Goal: Task Accomplishment & Management: Manage account settings

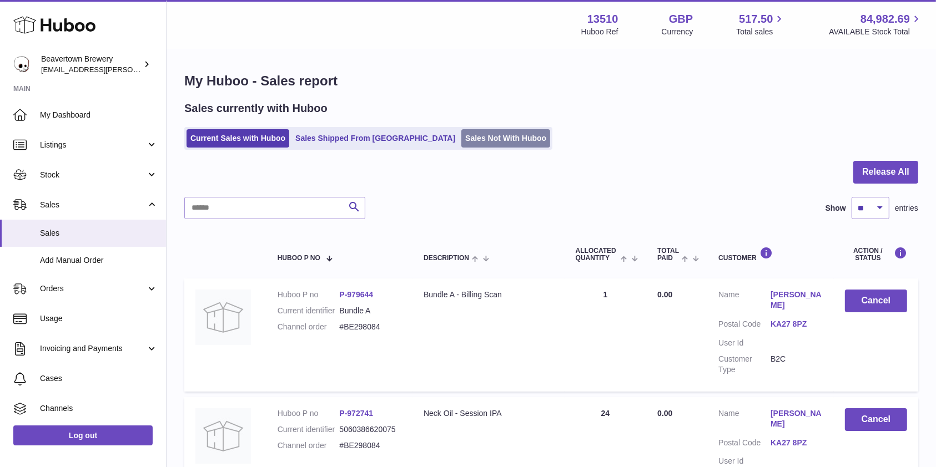
click at [461, 141] on link "Sales Not With Huboo" at bounding box center [505, 138] width 89 height 18
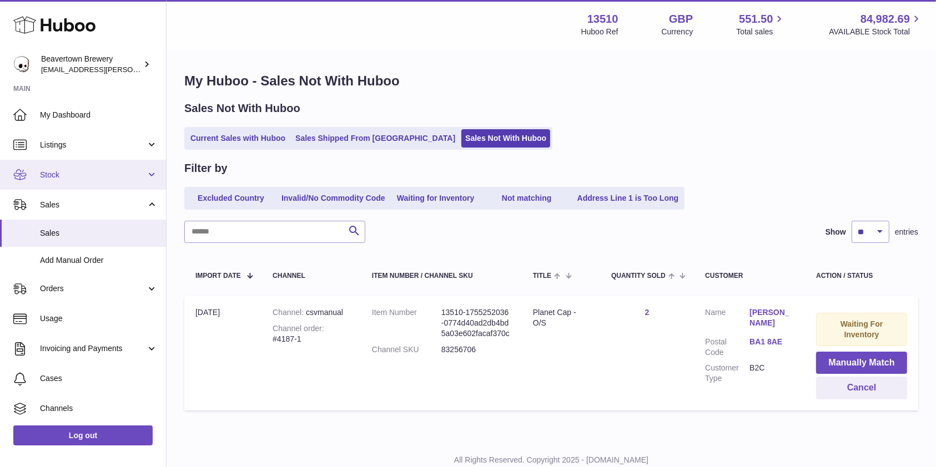
click at [88, 175] on span "Stock" at bounding box center [93, 175] width 106 height 11
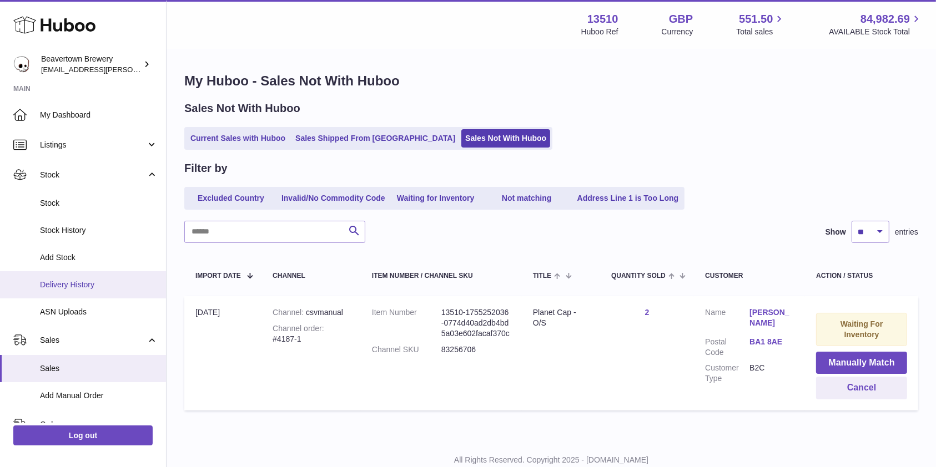
click at [74, 282] on span "Delivery History" at bounding box center [99, 285] width 118 height 11
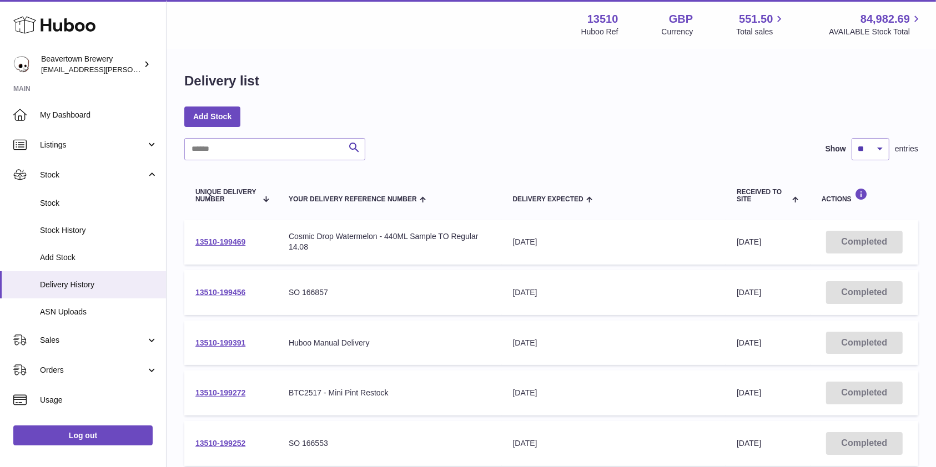
click at [234, 298] on td "13510-199456" at bounding box center [230, 292] width 93 height 45
click at [234, 294] on link "13510-199456" at bounding box center [220, 292] width 50 height 9
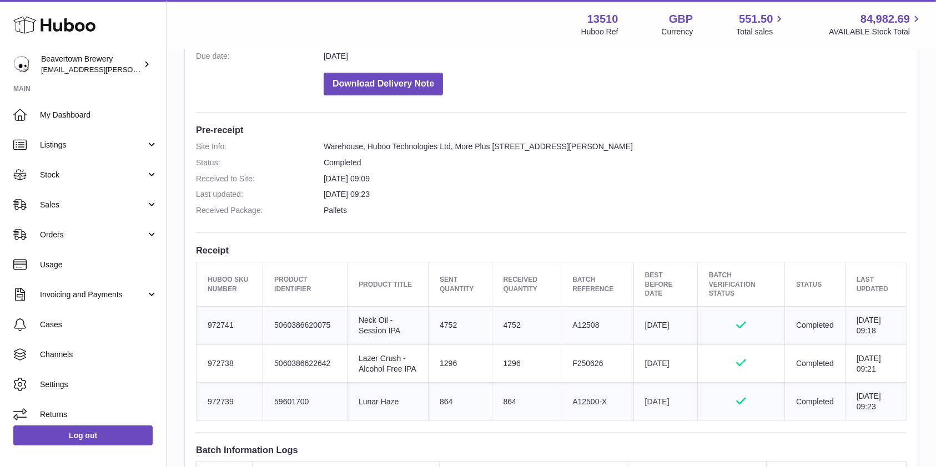
scroll to position [332, 0]
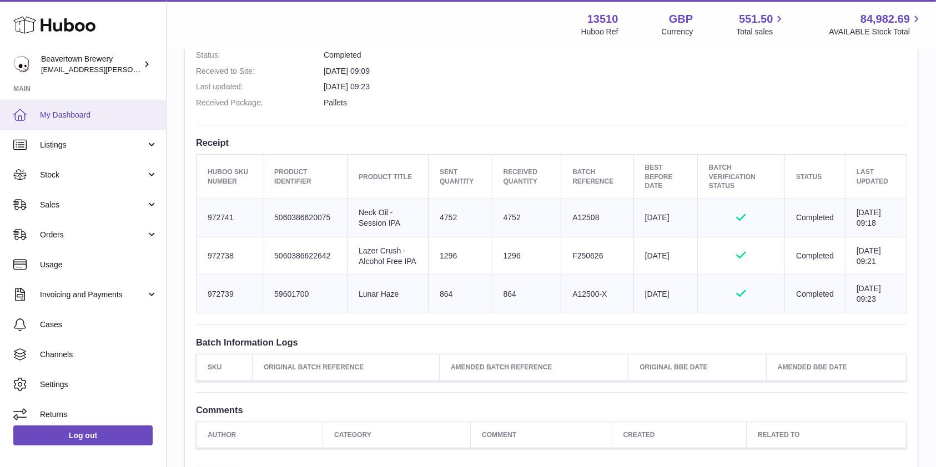
click at [90, 108] on link "My Dashboard" at bounding box center [83, 115] width 166 height 30
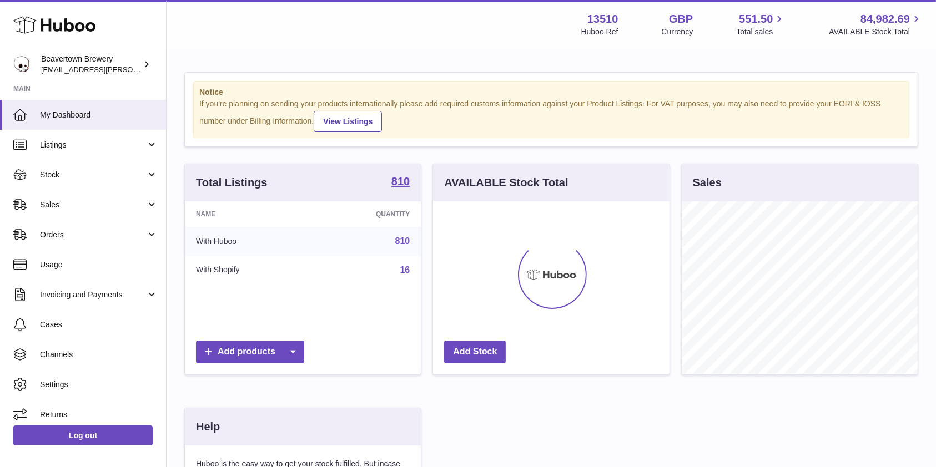
scroll to position [173, 236]
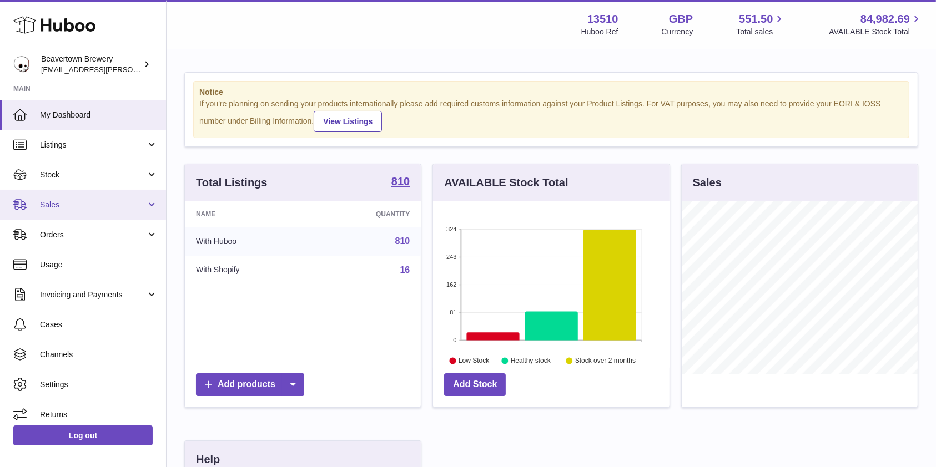
click at [62, 206] on span "Sales" at bounding box center [93, 205] width 106 height 11
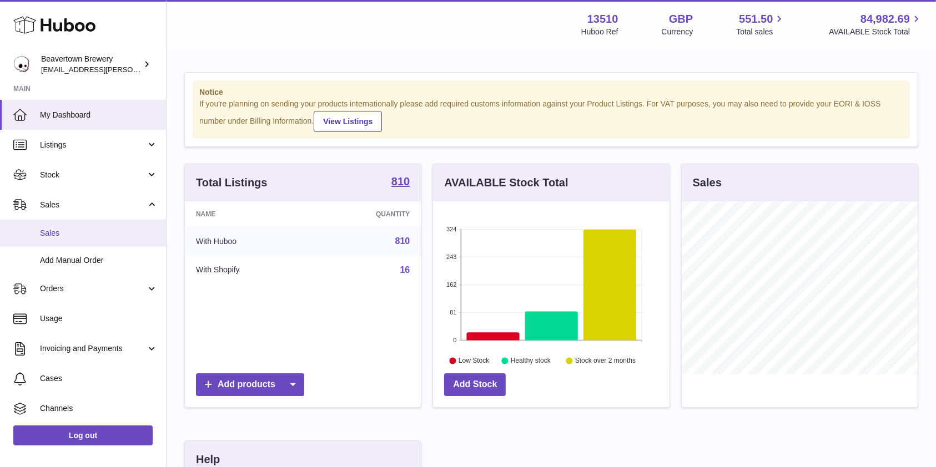
click at [54, 224] on link "Sales" at bounding box center [83, 233] width 166 height 27
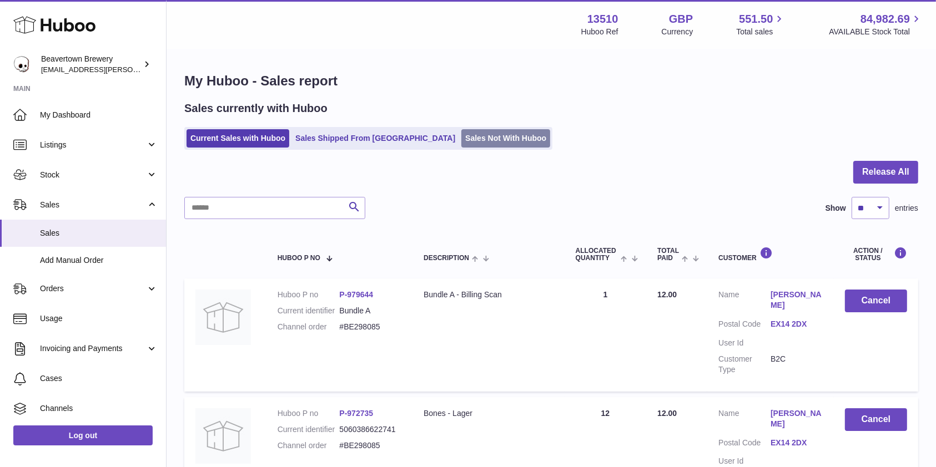
click at [461, 138] on link "Sales Not With Huboo" at bounding box center [505, 138] width 89 height 18
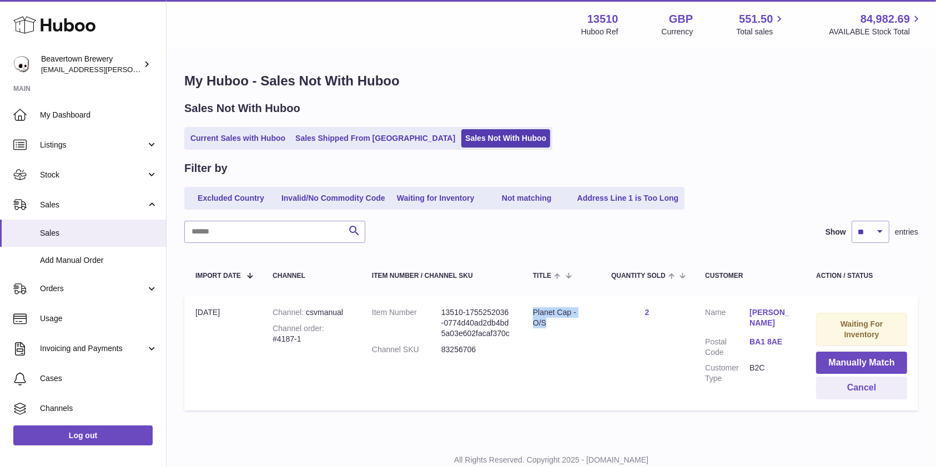
drag, startPoint x: 560, startPoint y: 331, endPoint x: 524, endPoint y: 313, distance: 40.2
click at [524, 313] on td "Title Planet Cap - O/S" at bounding box center [561, 353] width 78 height 114
copy div "Planet Cap - O/S"
click at [837, 365] on button "Manually Match" at bounding box center [861, 363] width 91 height 23
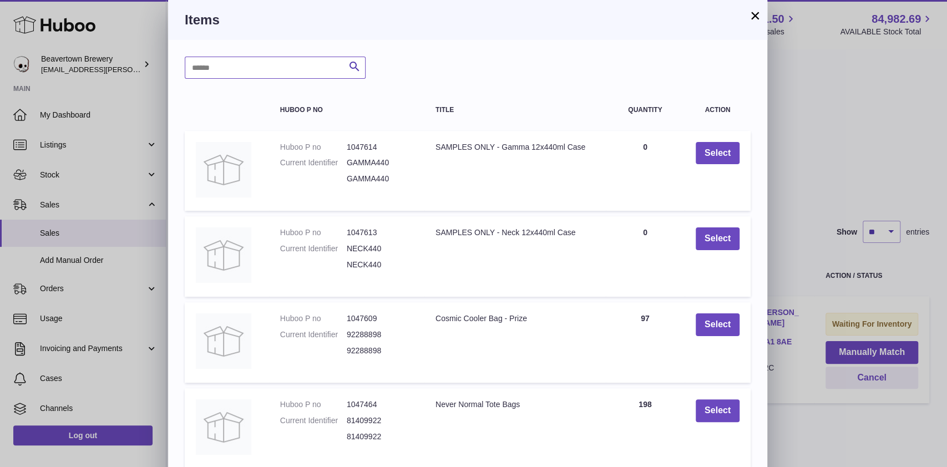
click at [231, 65] on input "text" at bounding box center [275, 68] width 181 height 22
paste input "**********"
type input "**********"
click at [352, 67] on icon "submit" at bounding box center [354, 67] width 13 height 14
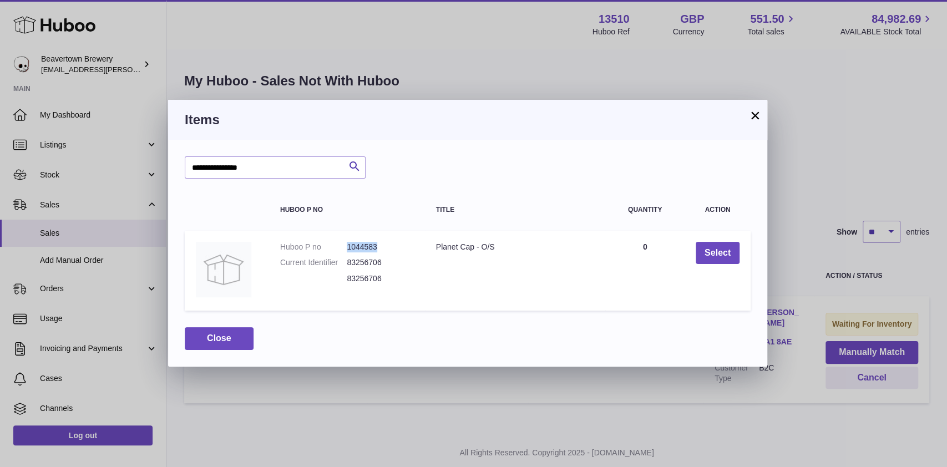
drag, startPoint x: 382, startPoint y: 247, endPoint x: 328, endPoint y: 246, distance: 53.3
click at [328, 246] on dl "Huboo P no 1044583 Current Identifier 83256706 83256706" at bounding box center [347, 266] width 134 height 48
copy dl "1044583"
click at [466, 242] on div "Planet Cap - O/S" at bounding box center [515, 247] width 159 height 11
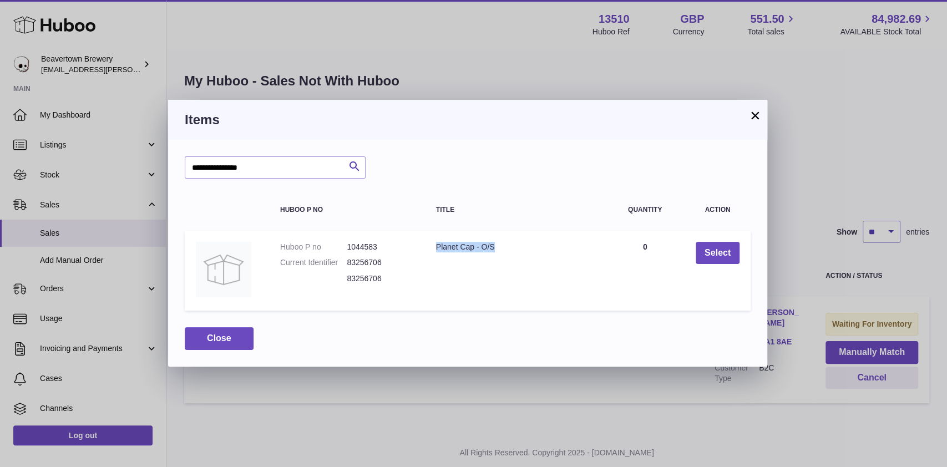
click at [466, 242] on div "Planet Cap - O/S" at bounding box center [515, 247] width 159 height 11
copy tr "Planet Cap - O/S"
click at [752, 112] on button "×" at bounding box center [755, 115] width 13 height 13
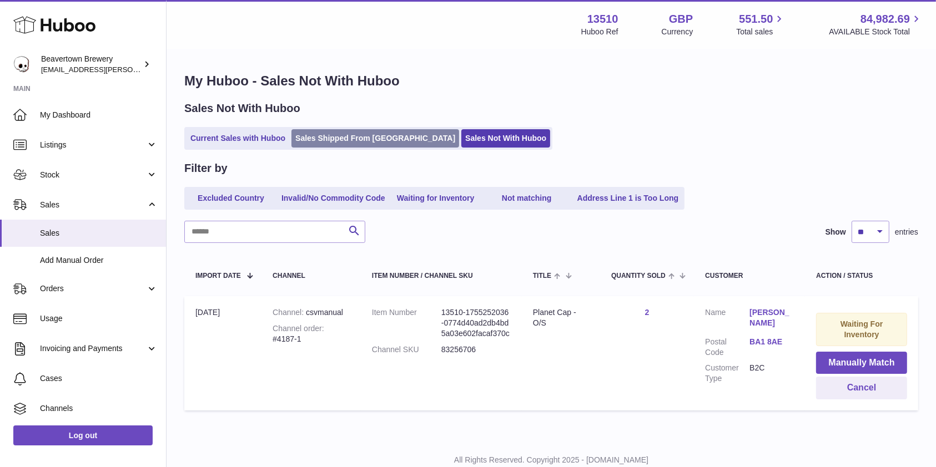
click at [343, 145] on link "Sales Shipped From Huboo" at bounding box center [375, 138] width 168 height 18
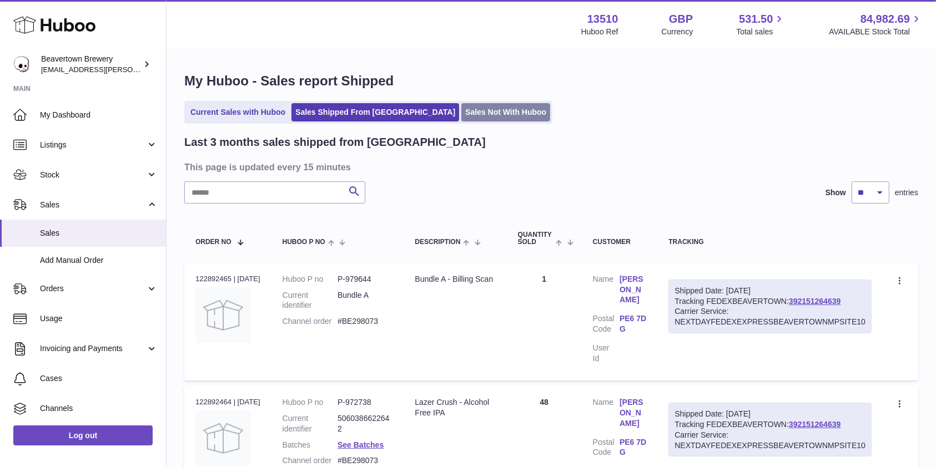
click at [461, 120] on link "Sales Not With Huboo" at bounding box center [505, 112] width 89 height 18
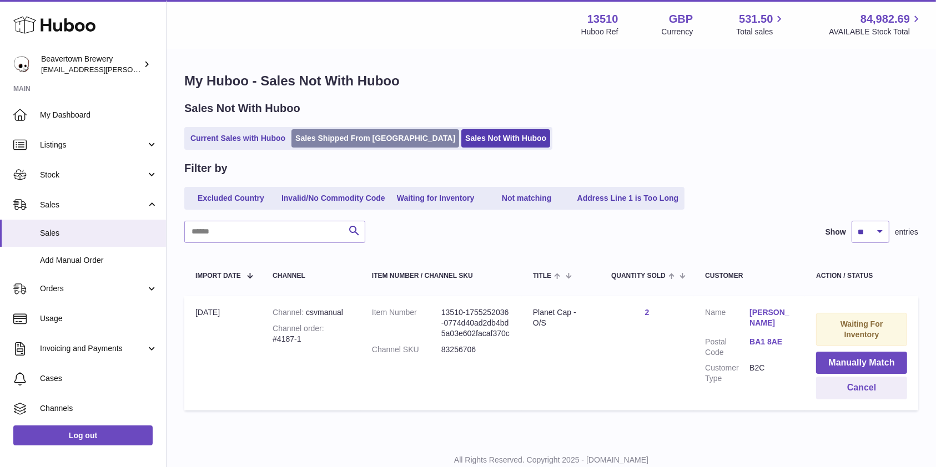
click at [357, 134] on link "Sales Shipped From [GEOGRAPHIC_DATA]" at bounding box center [375, 138] width 168 height 18
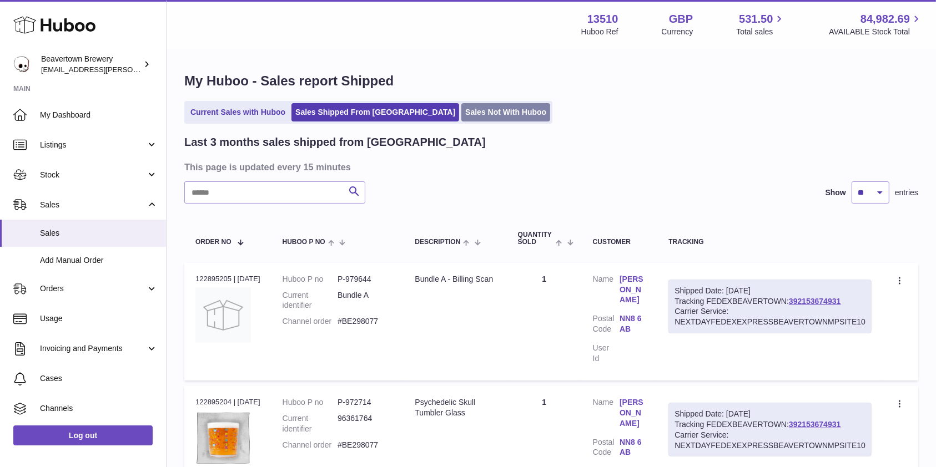
click at [461, 116] on link "Sales Not With Huboo" at bounding box center [505, 112] width 89 height 18
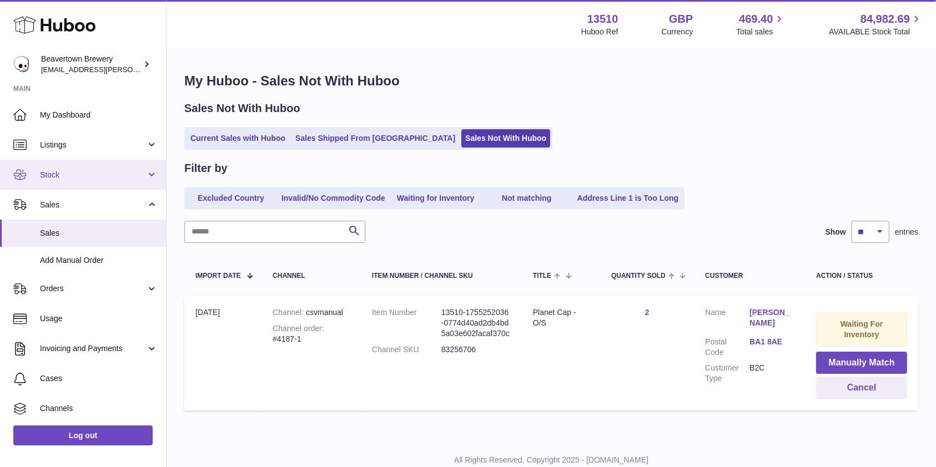
click at [93, 180] on link "Stock" at bounding box center [83, 175] width 166 height 30
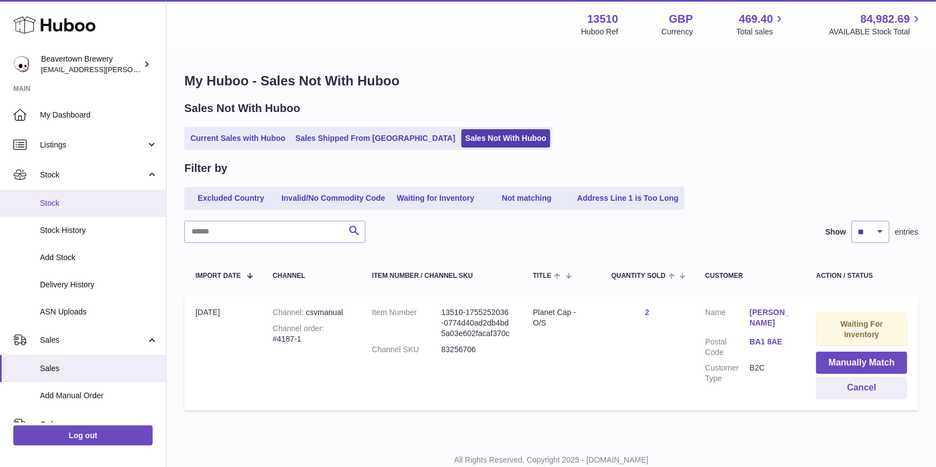
click at [88, 201] on span "Stock" at bounding box center [99, 203] width 118 height 11
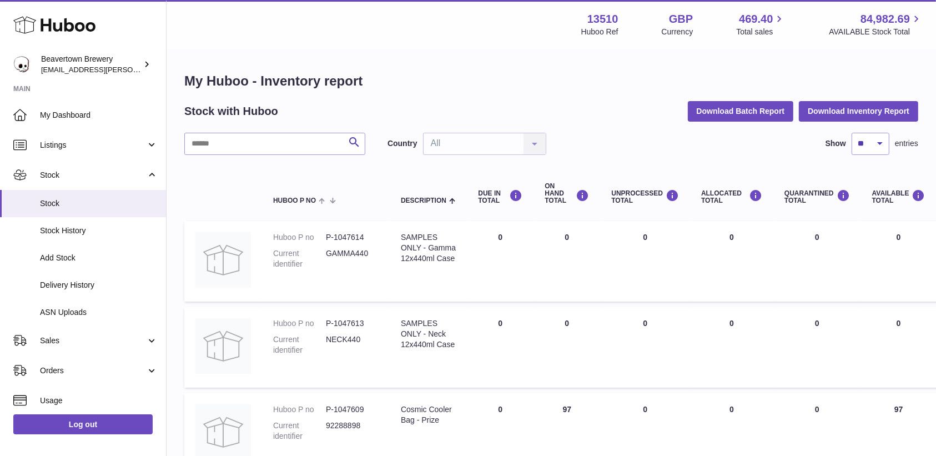
click at [204, 144] on input "text" at bounding box center [274, 144] width 181 height 22
type input "*****"
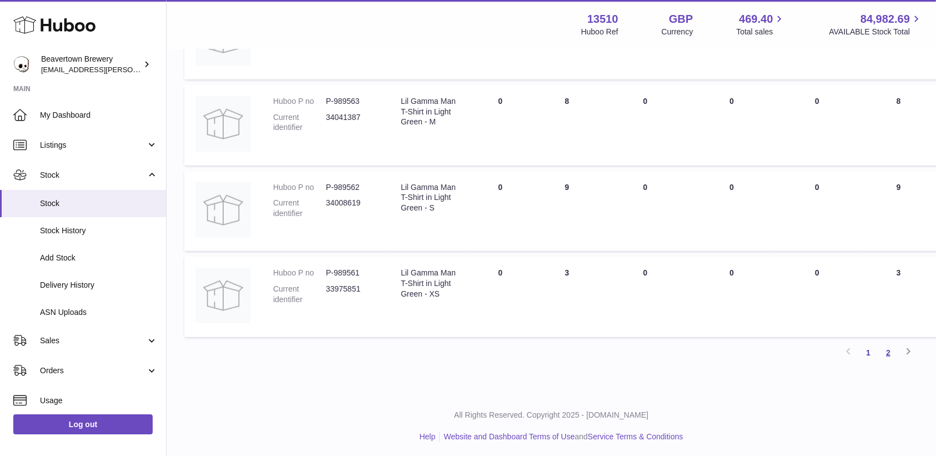
click at [892, 350] on link "2" at bounding box center [888, 352] width 20 height 20
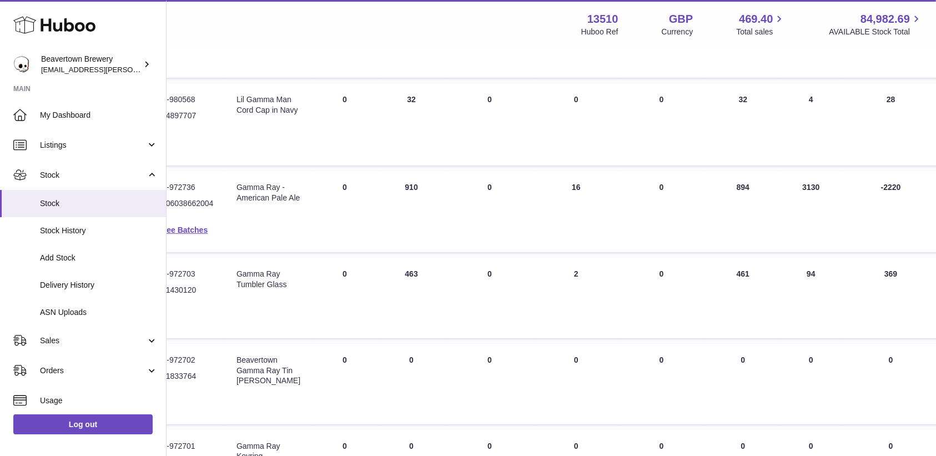
scroll to position [208, 0]
